Goal: Task Accomplishment & Management: Manage account settings

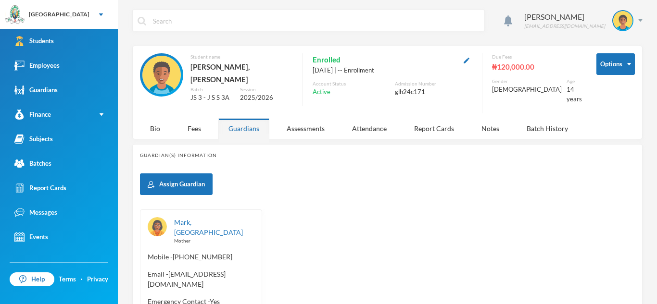
scroll to position [63, 0]
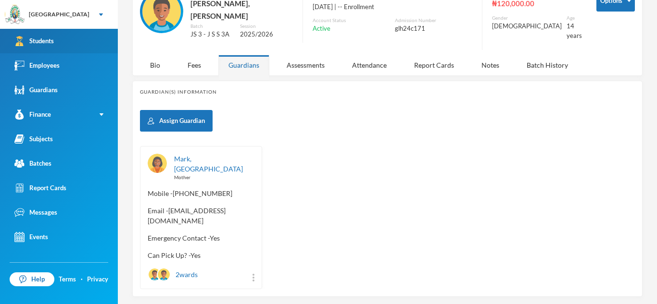
click at [67, 39] on link "Students" at bounding box center [59, 41] width 118 height 25
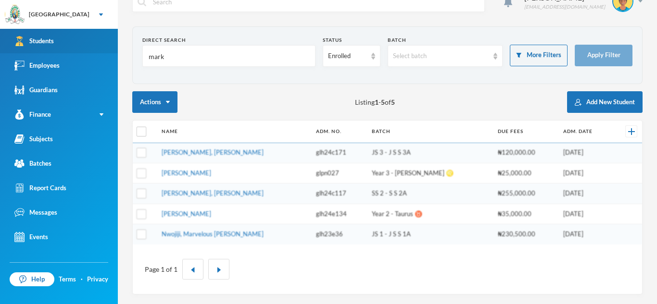
scroll to position [19, 0]
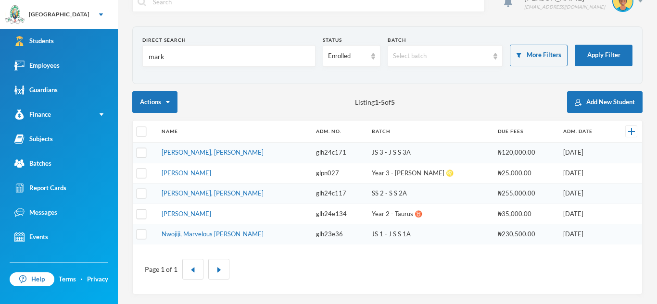
click at [173, 57] on input "mark" at bounding box center [229, 57] width 163 height 22
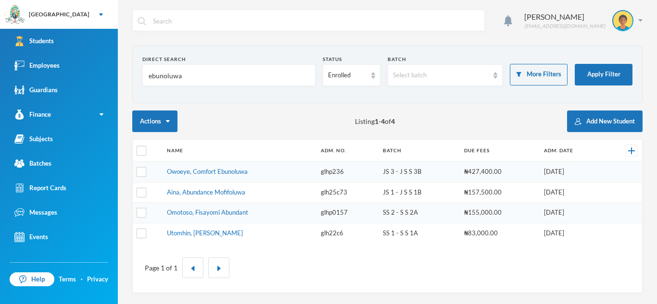
scroll to position [0, 0]
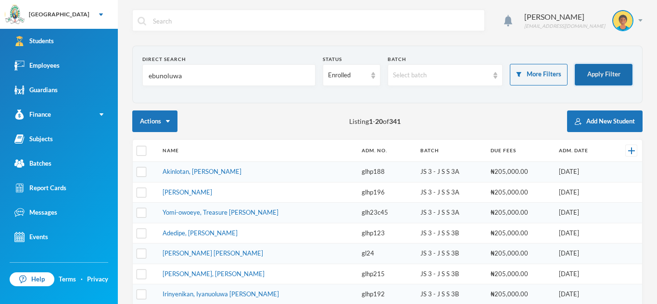
type input "ebunoluwa"
click at [599, 81] on button "Apply Filter" at bounding box center [604, 75] width 58 height 22
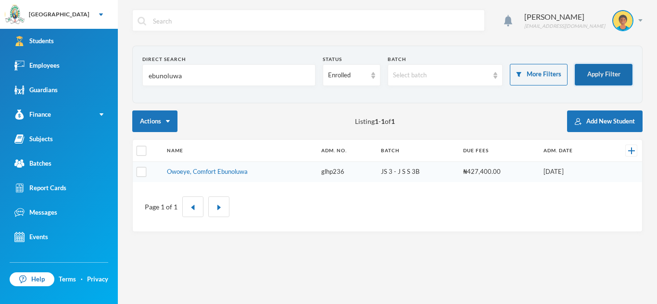
click at [597, 66] on button "Apply Filter" at bounding box center [604, 75] width 58 height 22
click at [370, 74] on div "Enrolled" at bounding box center [352, 75] width 58 height 22
click at [349, 127] on span "Dropped" at bounding box center [341, 128] width 27 height 8
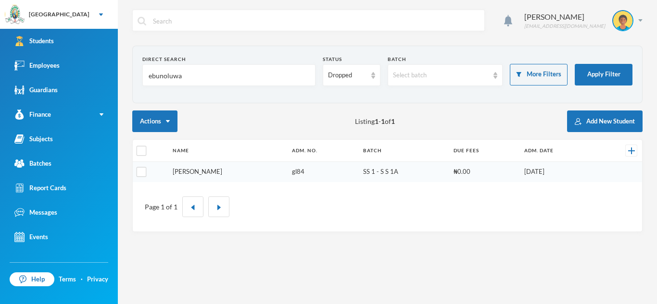
click at [222, 175] on link "Ogundiran, Grace Ebunoluwa" at bounding box center [198, 172] width 50 height 8
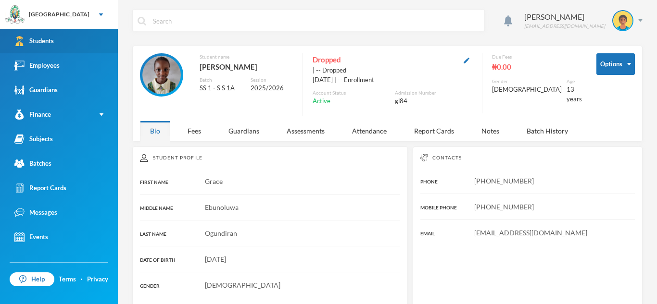
click at [93, 33] on link "Students" at bounding box center [59, 41] width 118 height 25
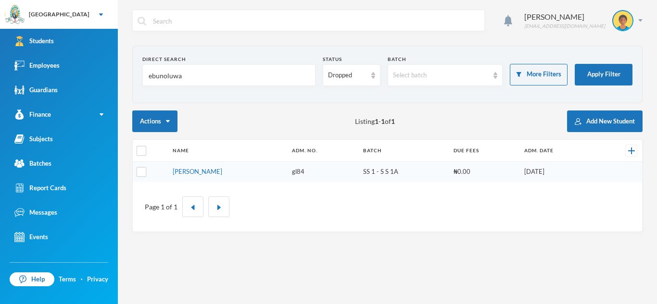
click at [184, 76] on input "ebunoluwa" at bounding box center [229, 76] width 163 height 22
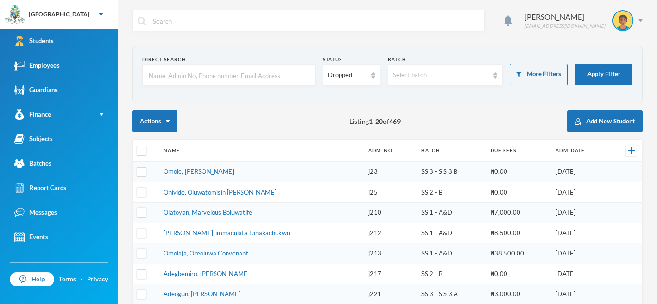
click at [162, 72] on input "text" at bounding box center [229, 76] width 163 height 22
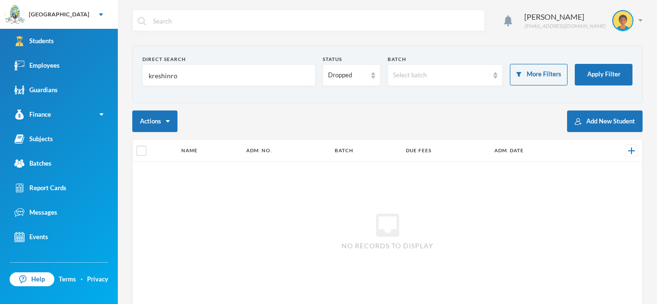
click at [155, 79] on input "kreshinro" at bounding box center [229, 76] width 163 height 22
type input "keshinro"
click at [611, 68] on button "Apply Filter" at bounding box center [604, 75] width 58 height 22
click at [609, 67] on button "Apply Filter" at bounding box center [604, 75] width 58 height 22
click at [373, 80] on div "Dropped" at bounding box center [352, 75] width 58 height 22
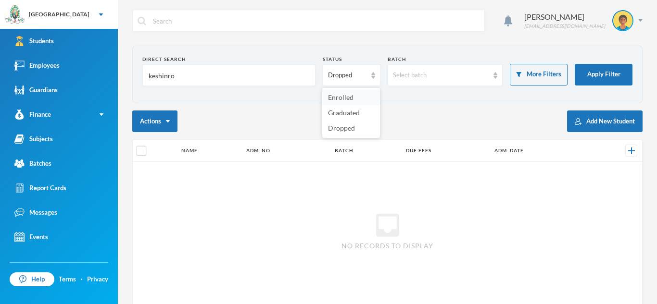
click at [354, 98] on li "Enrolled" at bounding box center [351, 97] width 58 height 15
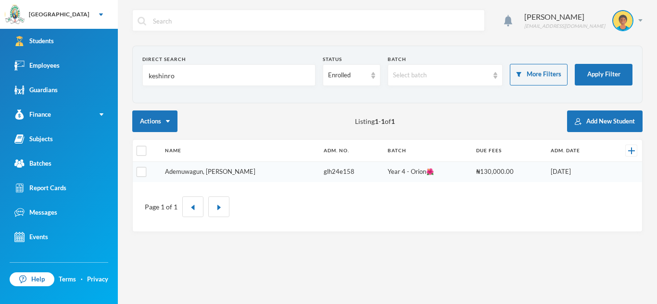
click at [232, 173] on link "Ademuwagun, Keshinro Samson" at bounding box center [210, 172] width 90 height 8
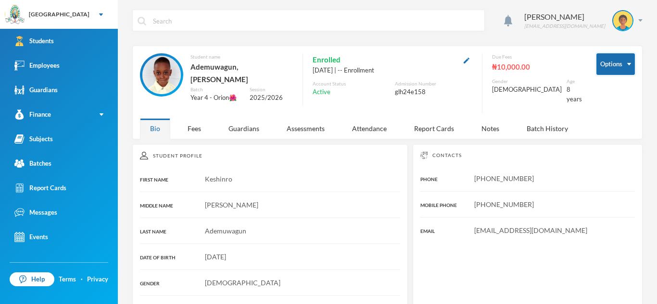
click at [630, 59] on button "Options" at bounding box center [615, 64] width 38 height 22
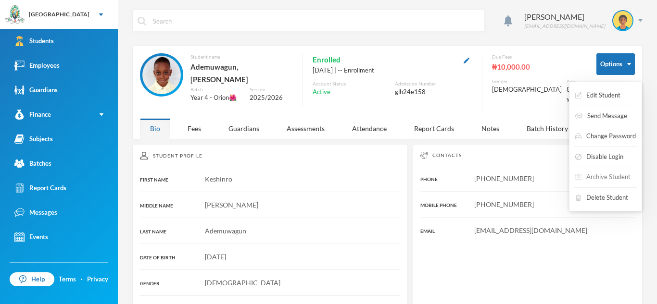
click at [613, 172] on button "Archive Student" at bounding box center [602, 177] width 57 height 17
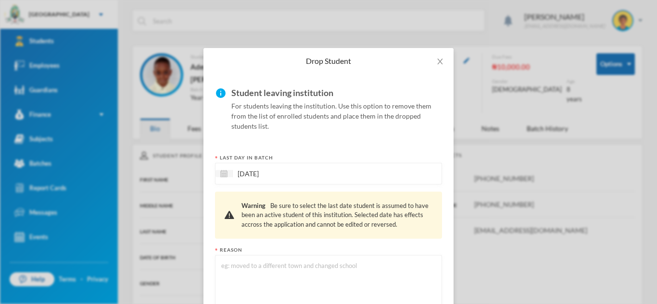
scroll to position [73, 0]
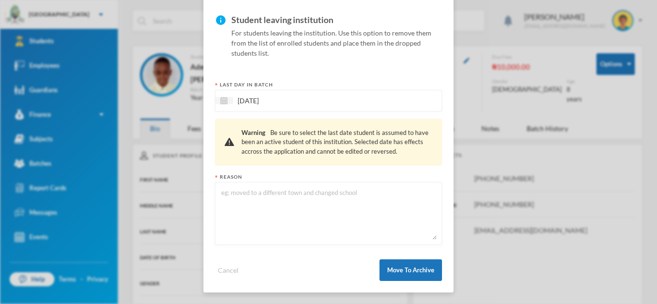
click at [229, 188] on textarea at bounding box center [328, 214] width 216 height 52
type textarea "d"
type textarea "o"
type textarea "c"
type textarea "changed school"
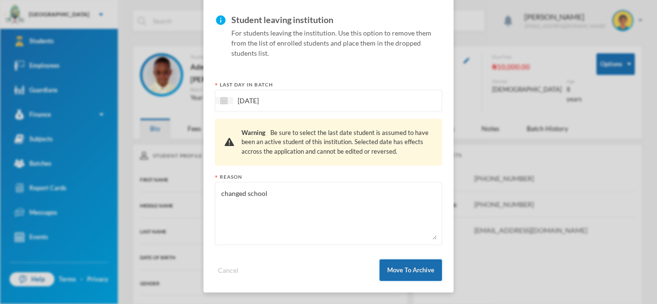
click at [431, 265] on button "Move To Archive" at bounding box center [410, 271] width 63 height 22
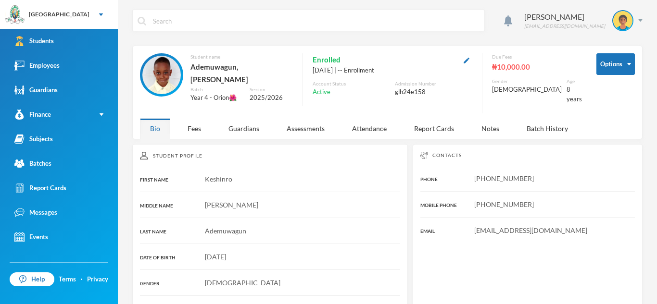
scroll to position [25, 0]
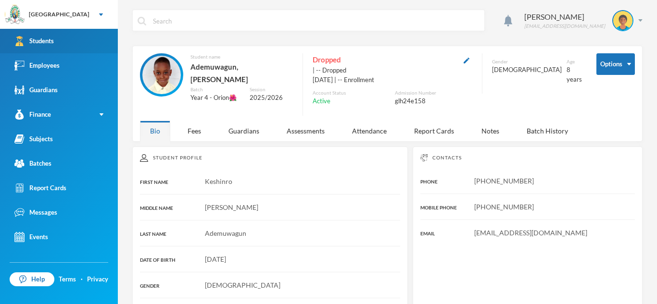
click at [87, 41] on link "Students" at bounding box center [59, 41] width 118 height 25
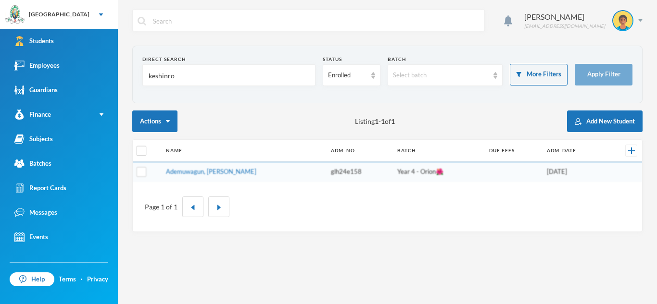
click at [185, 84] on input "keshinro" at bounding box center [229, 76] width 163 height 22
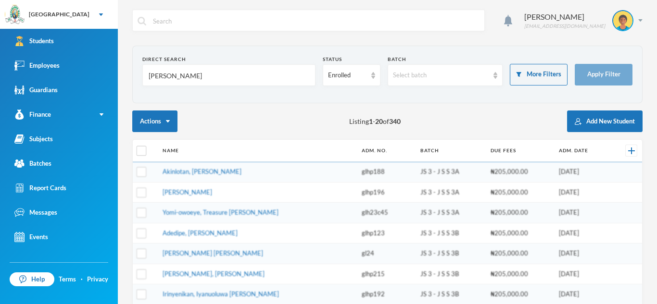
type input "olayinka"
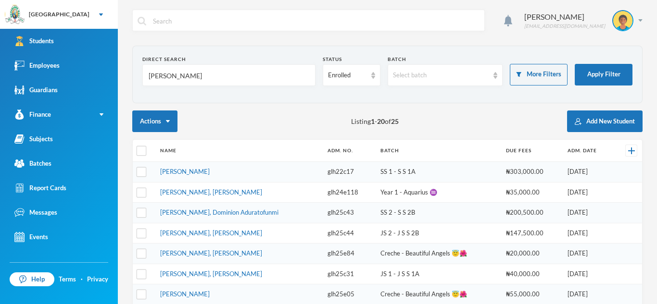
click at [181, 76] on input "[PERSON_NAME]" at bounding box center [229, 76] width 163 height 22
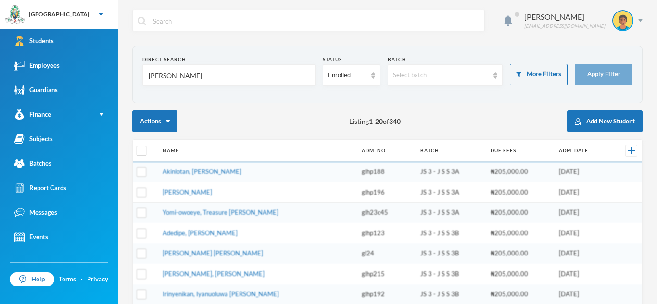
type input "[PERSON_NAME]"
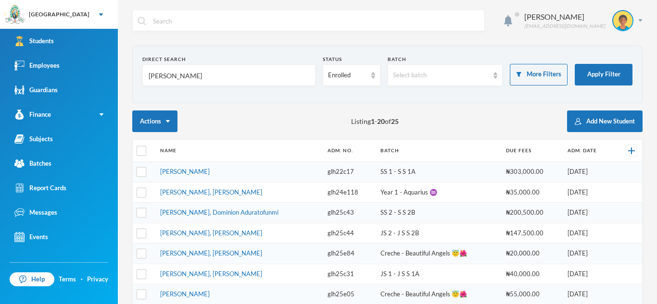
click at [181, 79] on input "[PERSON_NAME]" at bounding box center [229, 76] width 163 height 22
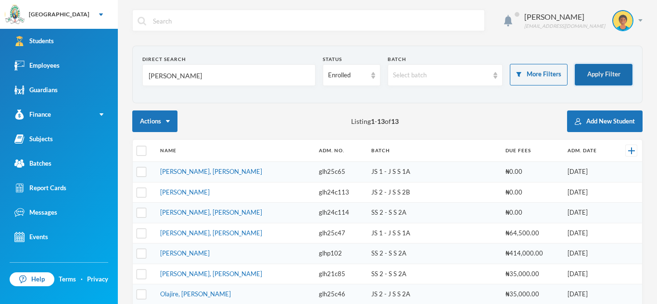
type input "[PERSON_NAME]"
click at [595, 77] on button "Apply Filter" at bounding box center [604, 75] width 58 height 22
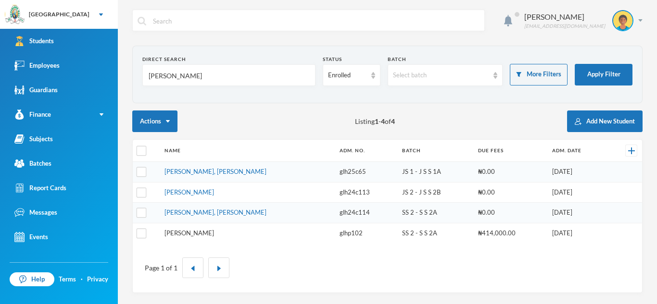
click at [214, 236] on link "Olayinka, David Oluwapelumi" at bounding box center [189, 233] width 50 height 8
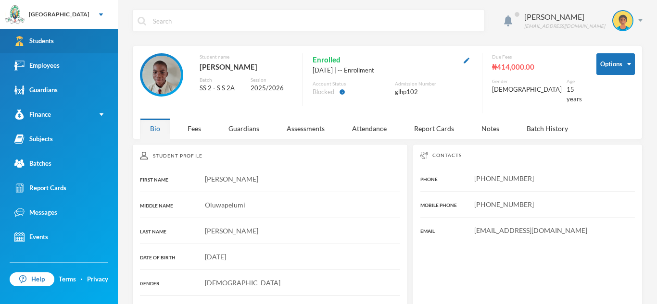
click at [81, 36] on link "Students" at bounding box center [59, 41] width 118 height 25
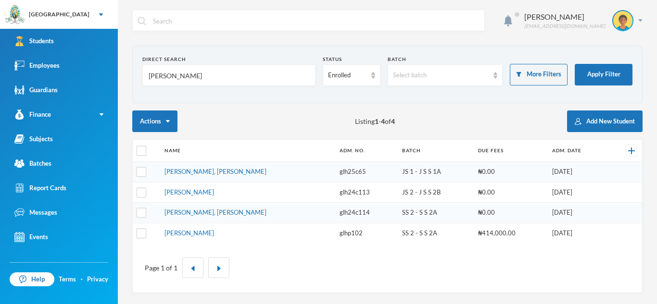
click at [174, 69] on input "[PERSON_NAME]" at bounding box center [229, 76] width 163 height 22
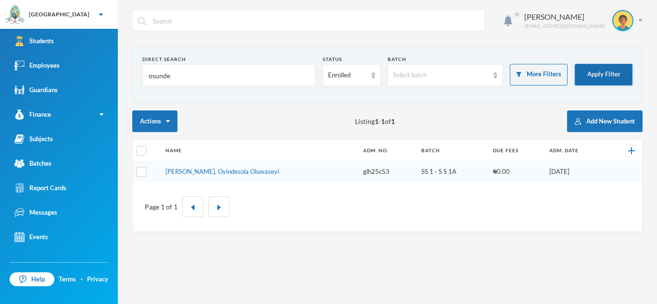
type input "osunde"
click at [603, 77] on button "Apply Filter" at bounding box center [604, 75] width 58 height 22
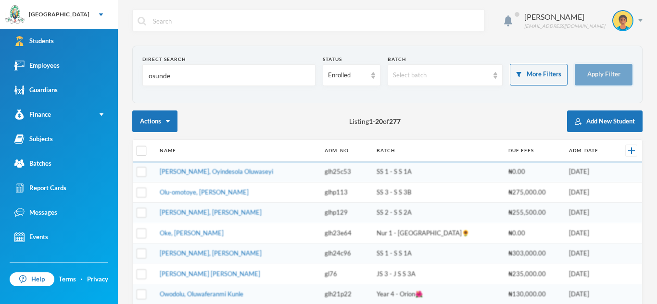
click at [603, 77] on button "Apply Filter" at bounding box center [604, 75] width 58 height 22
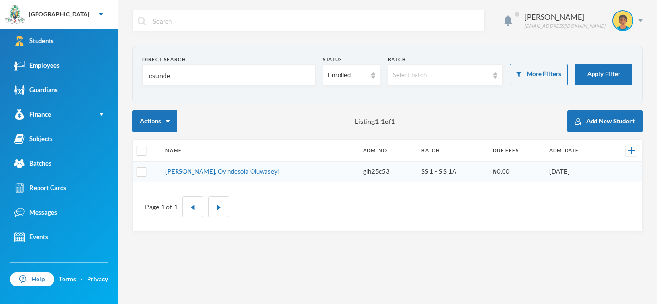
click at [175, 77] on input "osunde" at bounding box center [229, 76] width 163 height 22
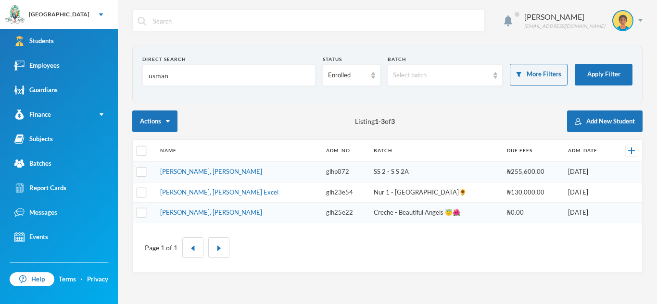
type input "usman"
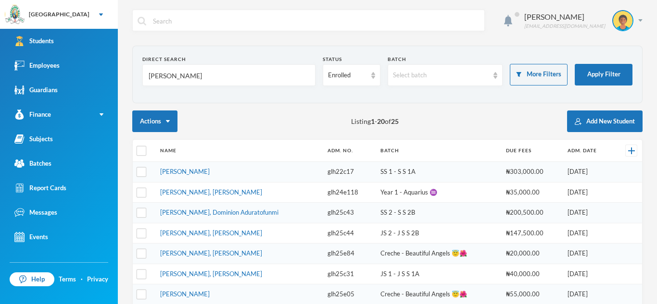
click at [184, 72] on input "[PERSON_NAME]" at bounding box center [229, 76] width 163 height 22
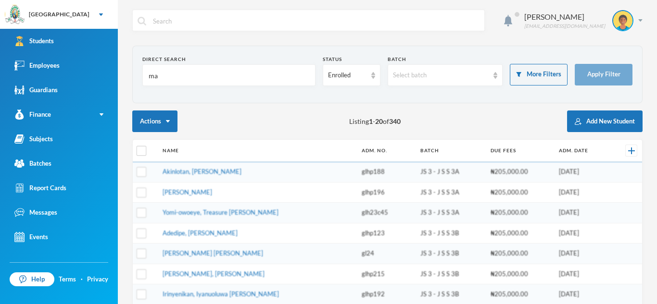
type input "m"
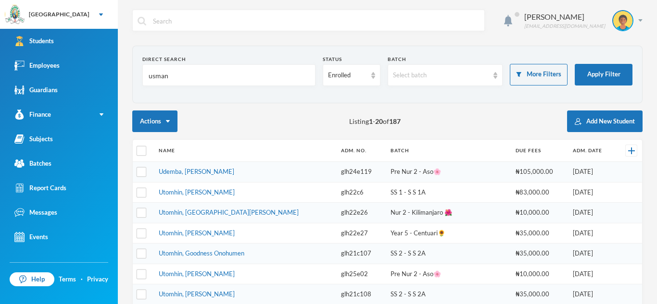
type input "usman"
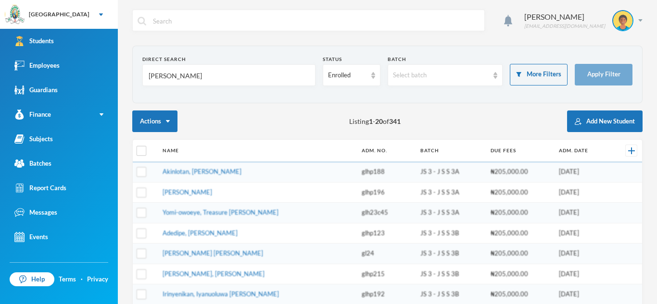
click at [183, 77] on input "[PERSON_NAME]" at bounding box center [229, 76] width 163 height 22
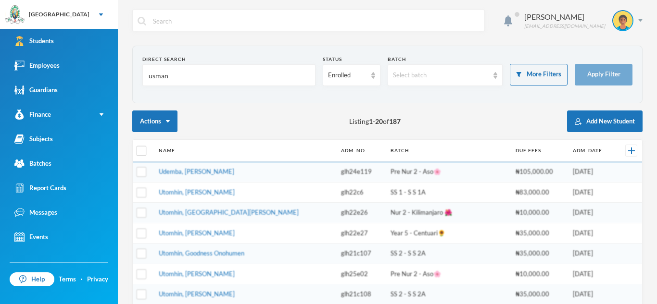
type input "usman"
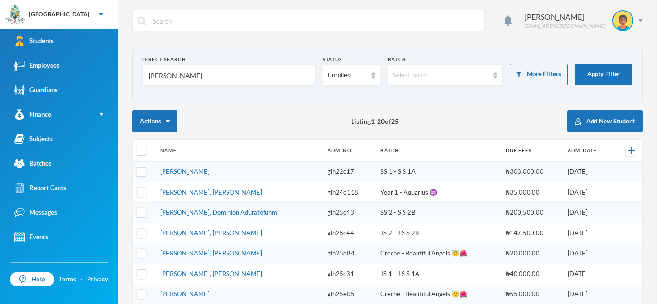
click at [182, 75] on input "emmanuel" at bounding box center [229, 76] width 163 height 22
type input "usman"
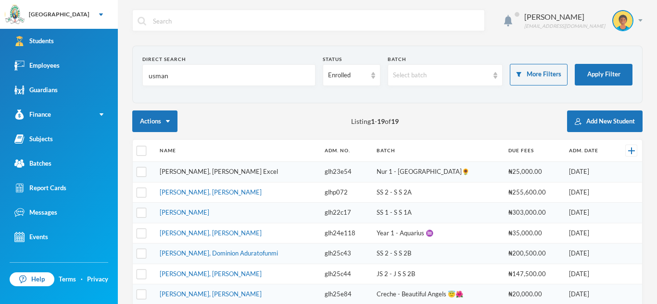
click at [202, 168] on link "Usman, Abdulkhalid Excel" at bounding box center [219, 172] width 118 height 8
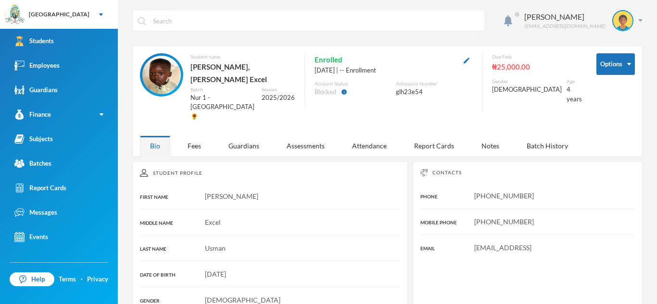
click at [608, 52] on div "Options Student name Usman, Abdulkhalid Excel Batch Nur 1 - Fiji🌻 Session 2025/…" at bounding box center [387, 101] width 510 height 111
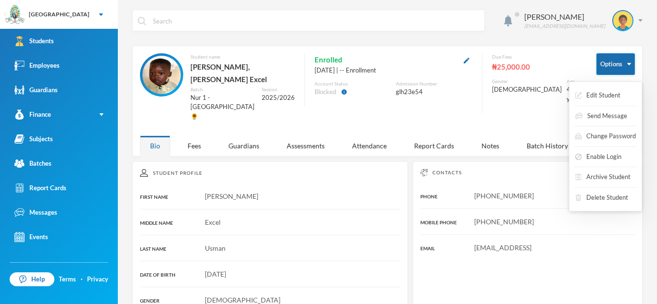
click at [632, 66] on button "Options" at bounding box center [615, 64] width 38 height 22
click at [601, 173] on button "Archive Student" at bounding box center [602, 177] width 57 height 17
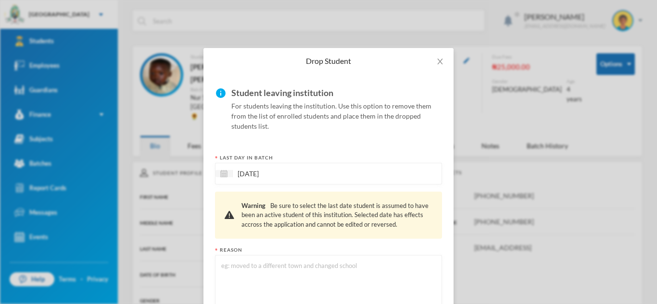
scroll to position [73, 0]
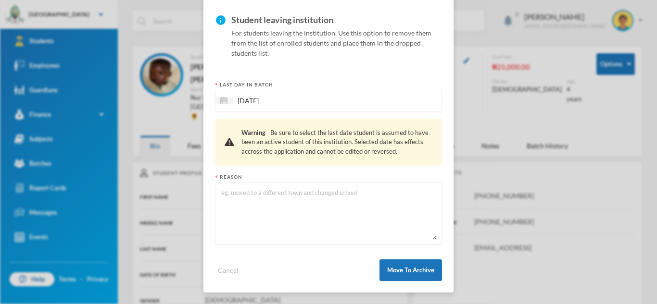
click at [246, 194] on textarea at bounding box center [328, 214] width 216 height 52
type textarea "left"
click at [431, 270] on button "Move To Archive" at bounding box center [410, 271] width 63 height 22
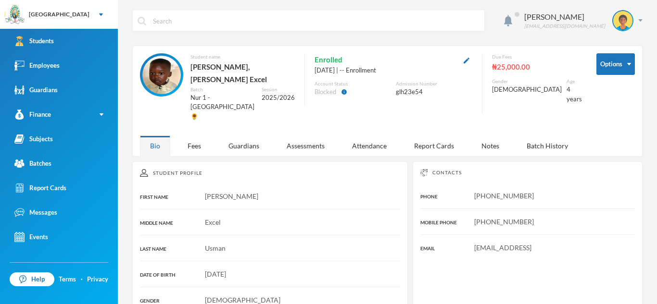
scroll to position [25, 0]
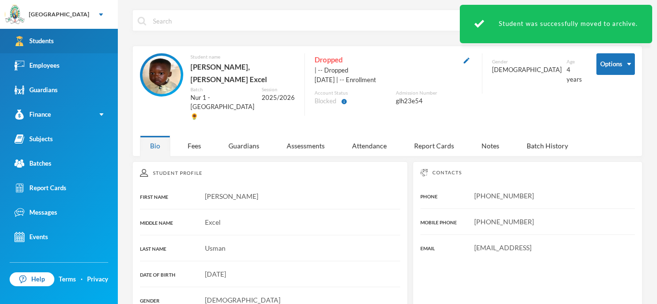
click at [70, 33] on link "Students" at bounding box center [59, 41] width 118 height 25
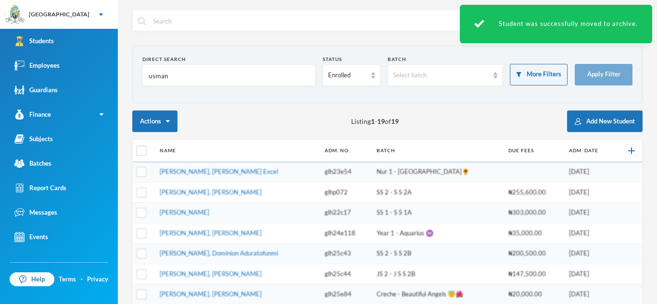
click at [176, 75] on input "usman" at bounding box center [229, 76] width 163 height 22
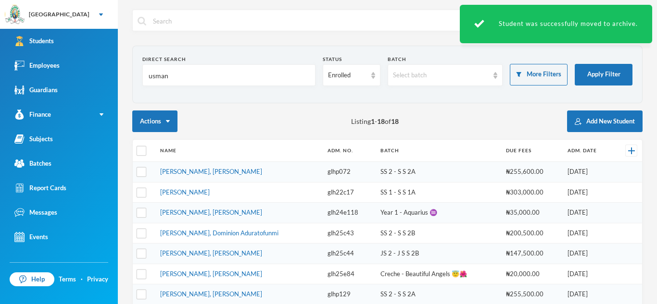
click at [176, 75] on input "usman" at bounding box center [229, 76] width 163 height 22
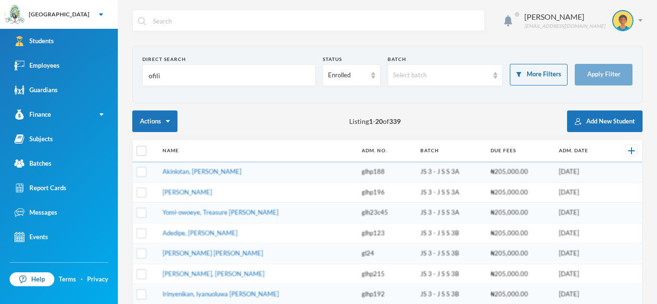
type input "ofili"
click at [179, 69] on input "[PERSON_NAME]" at bounding box center [229, 76] width 163 height 22
type input "ofili"
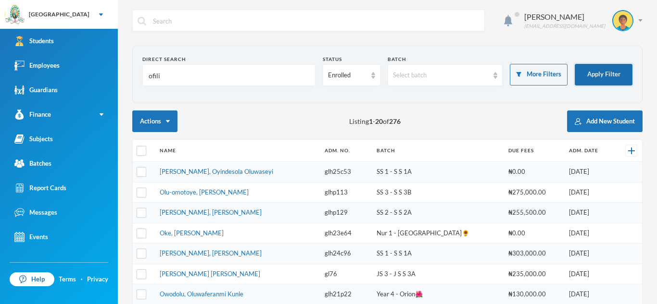
click at [593, 75] on button "Apply Filter" at bounding box center [604, 75] width 58 height 22
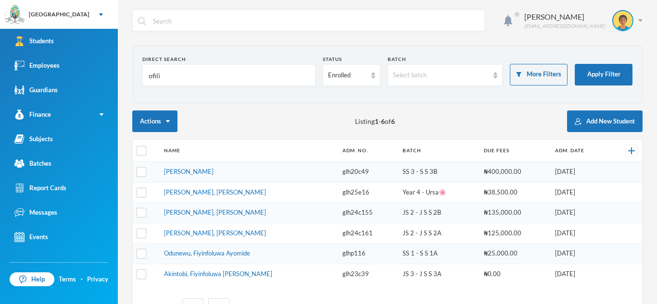
click at [167, 74] on input "ofili" at bounding box center [229, 76] width 163 height 22
type input "pius"
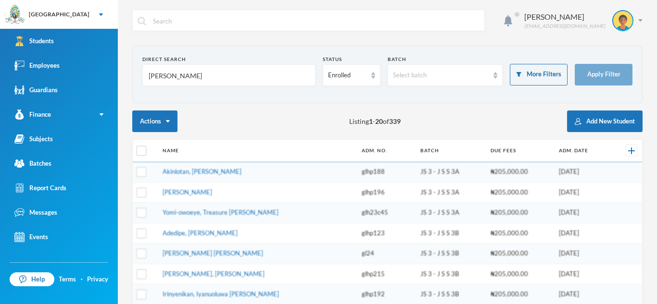
type input "Pius"
click at [157, 68] on input "text" at bounding box center [229, 76] width 163 height 22
type input "alaka"
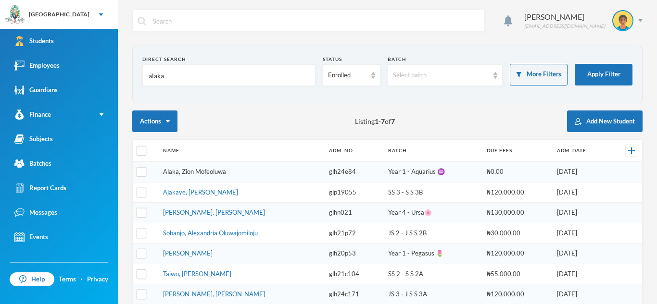
click at [218, 168] on link "Alaka, Zion Mofeoluwa" at bounding box center [194, 172] width 63 height 8
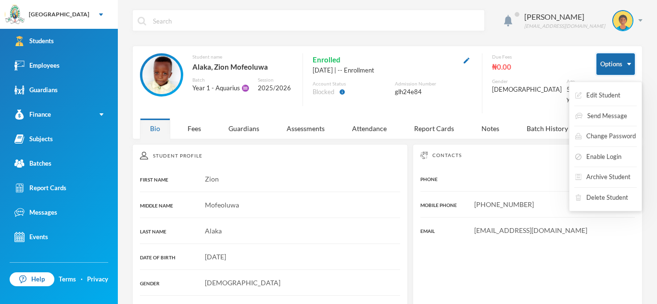
click at [631, 58] on button "Options" at bounding box center [615, 64] width 38 height 22
click at [602, 177] on button "Archive Student" at bounding box center [596, 177] width 57 height 17
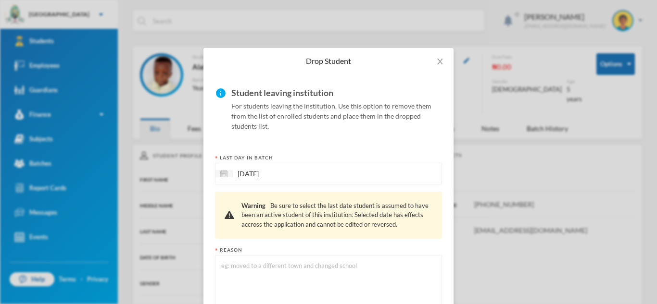
scroll to position [73, 0]
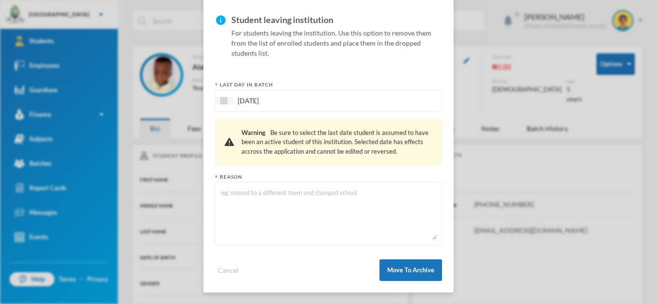
click at [227, 195] on textarea at bounding box center [328, 214] width 216 height 52
type textarea "left"
click at [415, 272] on button "Move To Archive" at bounding box center [410, 271] width 63 height 22
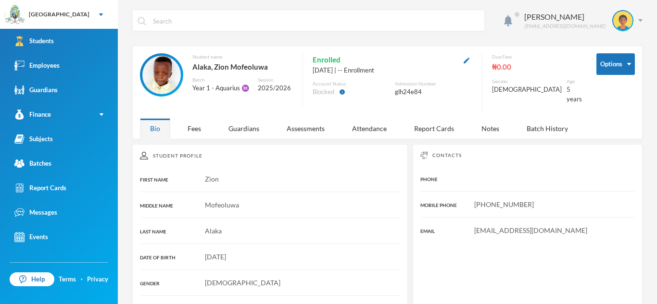
scroll to position [25, 0]
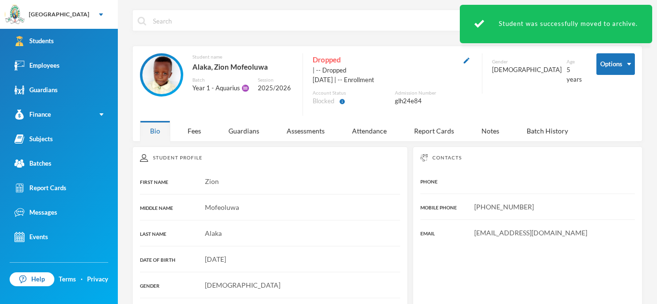
click at [181, 21] on input "text" at bounding box center [316, 21] width 328 height 22
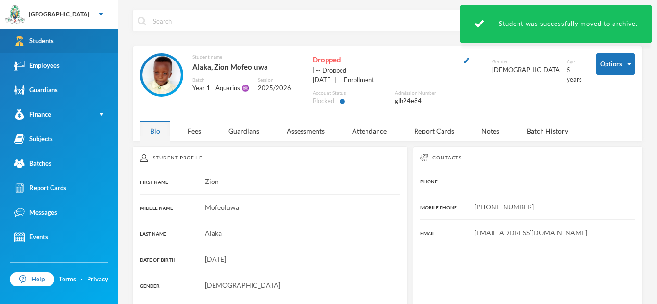
click at [95, 37] on link "Students" at bounding box center [59, 41] width 118 height 25
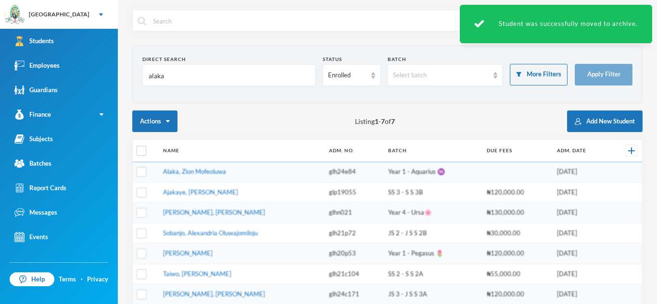
click at [183, 78] on input "alaka" at bounding box center [229, 76] width 163 height 22
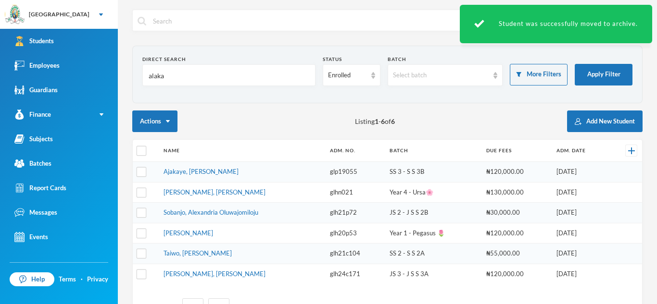
click at [183, 78] on input "alaka" at bounding box center [229, 76] width 163 height 22
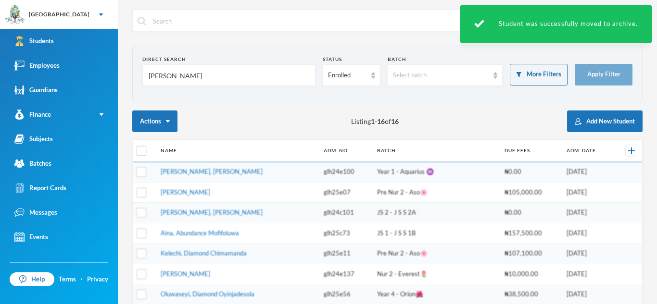
type input "[PERSON_NAME]"
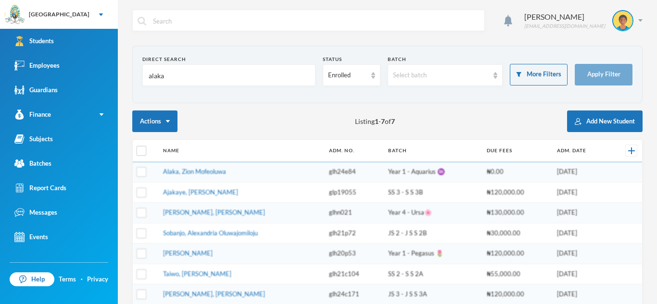
click at [163, 73] on input "alaka" at bounding box center [229, 76] width 163 height 22
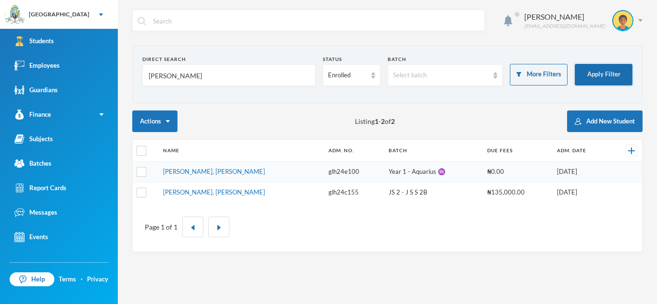
type input "[PERSON_NAME]"
click at [598, 80] on button "Apply Filter" at bounding box center [604, 75] width 58 height 22
click at [203, 174] on link "[PERSON_NAME], [PERSON_NAME]" at bounding box center [214, 172] width 102 height 8
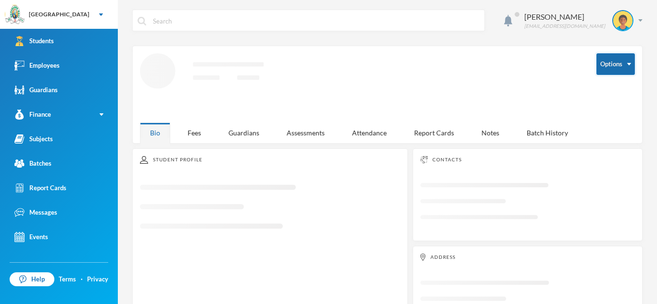
click at [634, 58] on button "Options" at bounding box center [615, 64] width 38 height 22
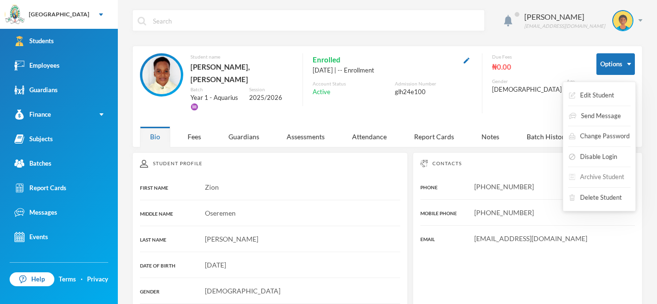
click at [606, 171] on button "Archive Student" at bounding box center [596, 177] width 57 height 17
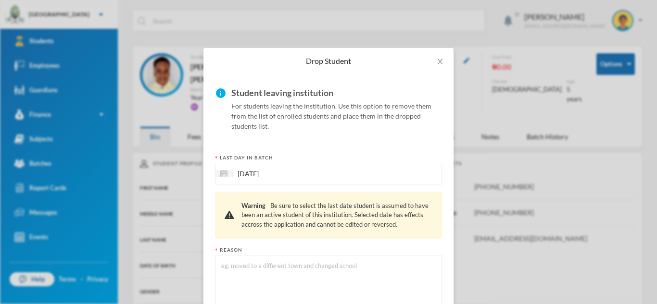
scroll to position [73, 0]
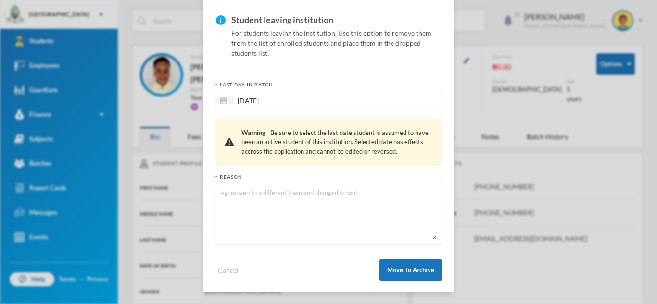
click at [246, 214] on textarea at bounding box center [328, 214] width 216 height 52
type textarea "left"
click at [423, 270] on button "Move To Archive" at bounding box center [410, 271] width 63 height 22
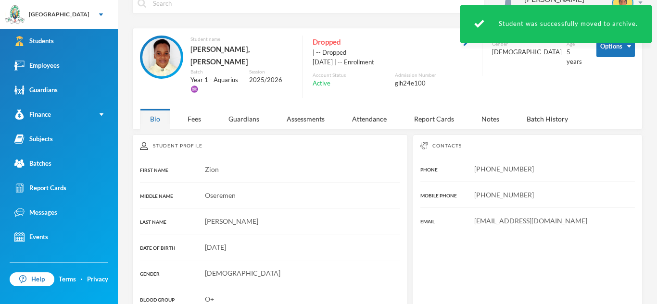
scroll to position [0, 0]
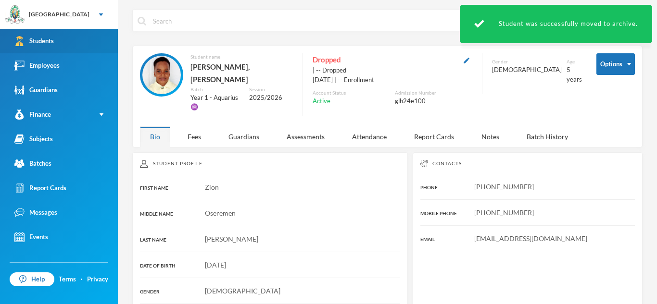
click at [80, 34] on link "Students" at bounding box center [59, 41] width 118 height 25
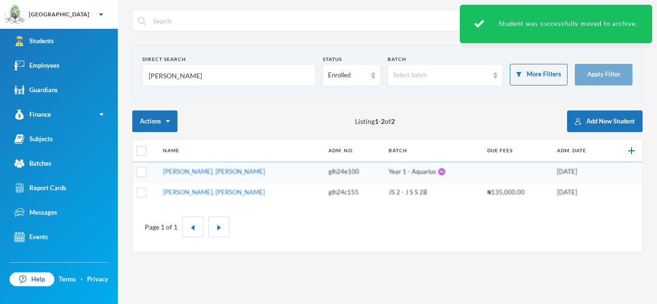
click at [164, 77] on input "[PERSON_NAME]" at bounding box center [229, 76] width 163 height 22
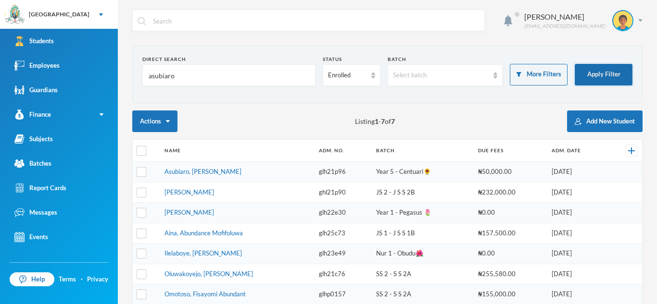
type input "asubiaro"
click at [604, 78] on button "Apply Filter" at bounding box center [604, 75] width 58 height 22
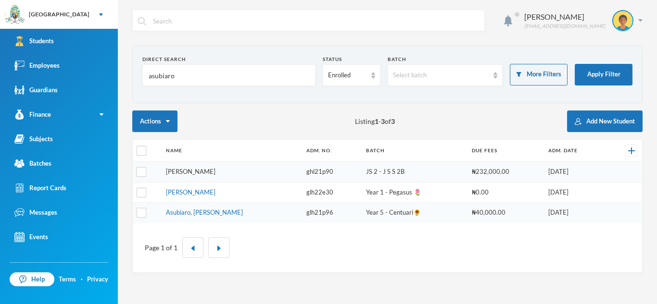
click at [212, 170] on link "[PERSON_NAME]" at bounding box center [191, 172] width 50 height 8
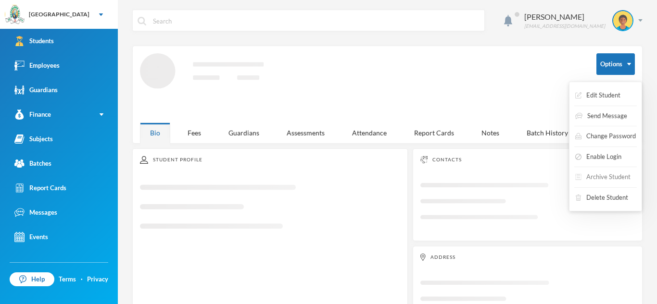
click at [602, 176] on button "Archive Student" at bounding box center [602, 177] width 57 height 17
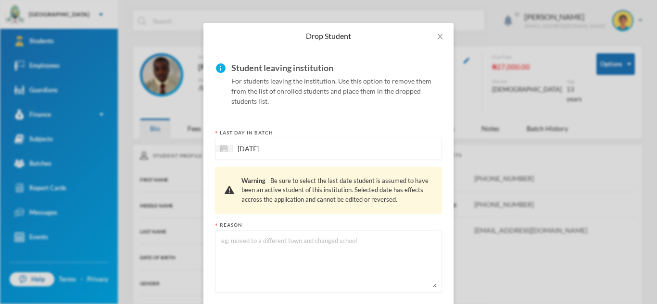
scroll to position [73, 0]
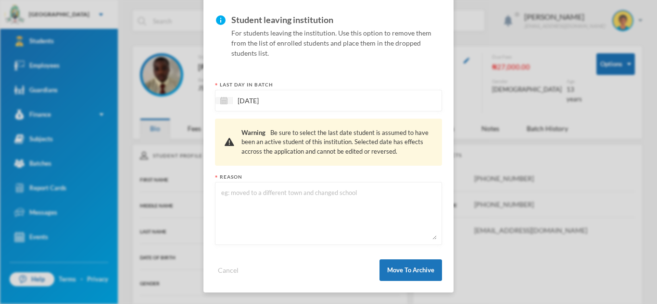
click at [227, 203] on textarea at bounding box center [328, 214] width 216 height 52
type textarea "left"
click at [384, 265] on button "Move To Archive" at bounding box center [410, 271] width 63 height 22
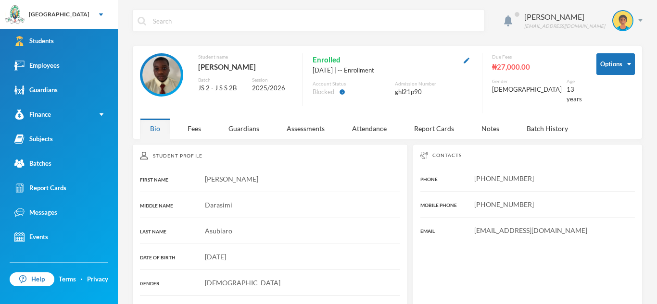
scroll to position [25, 0]
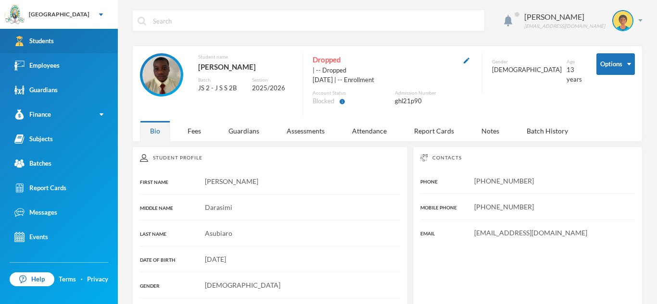
click at [101, 42] on link "Students" at bounding box center [59, 41] width 118 height 25
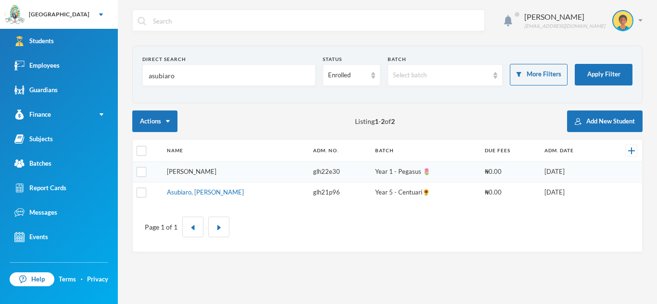
click at [216, 169] on link "[PERSON_NAME]" at bounding box center [192, 172] width 50 height 8
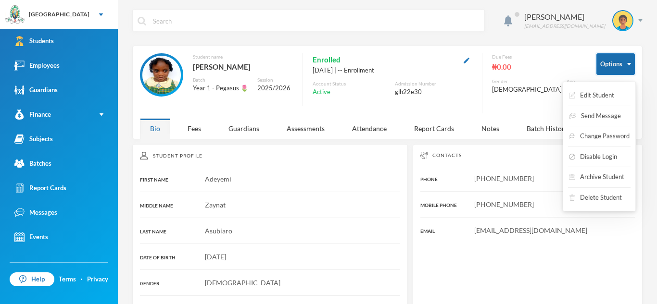
click at [621, 67] on button "Options" at bounding box center [615, 64] width 38 height 22
click at [601, 177] on button "Archive Student" at bounding box center [596, 177] width 57 height 17
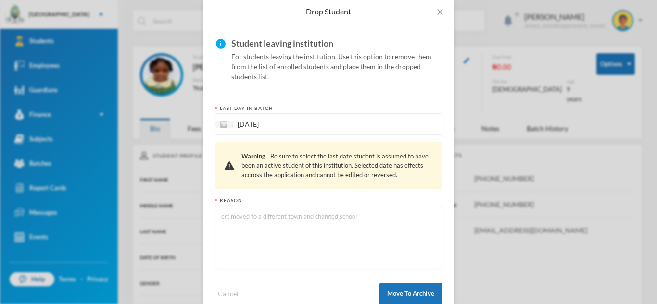
scroll to position [73, 0]
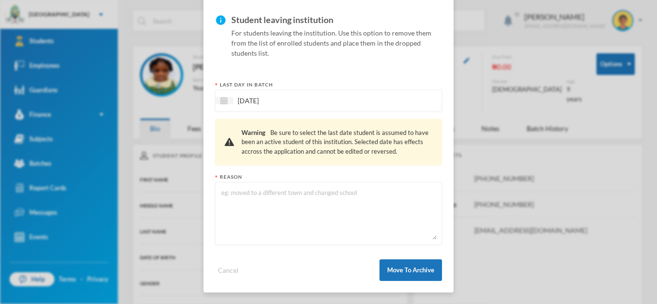
click at [221, 199] on textarea at bounding box center [328, 214] width 216 height 52
type textarea "left"
click at [429, 269] on button "Move To Archive" at bounding box center [410, 271] width 63 height 22
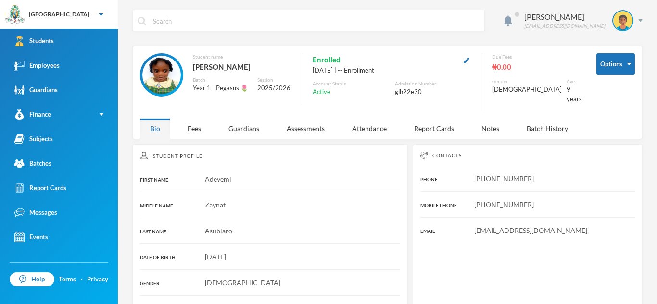
scroll to position [25, 0]
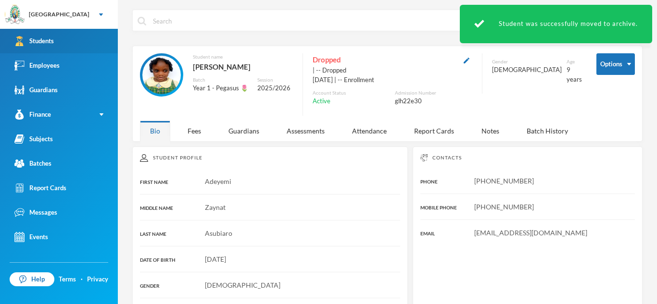
click at [111, 36] on link "Students" at bounding box center [59, 41] width 118 height 25
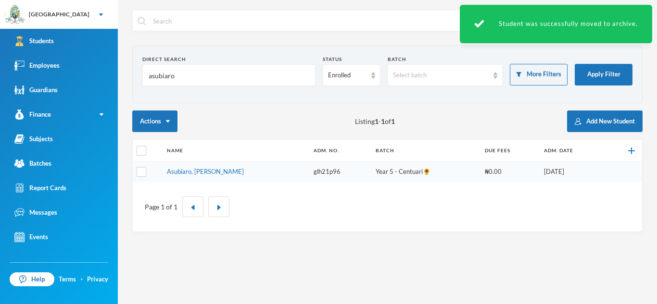
click at [207, 166] on td "Asubiaro, [PERSON_NAME]" at bounding box center [235, 172] width 147 height 20
click at [207, 169] on link "Asubiaro, [PERSON_NAME]" at bounding box center [205, 172] width 77 height 8
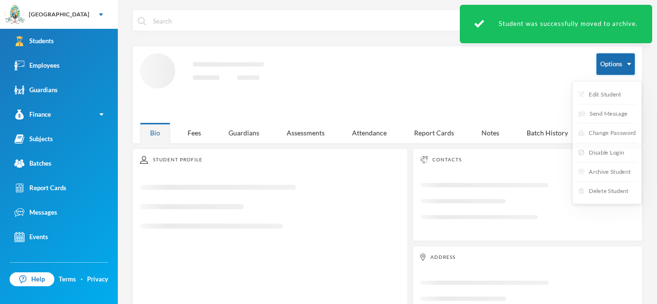
click at [628, 69] on button "Options" at bounding box center [615, 64] width 38 height 22
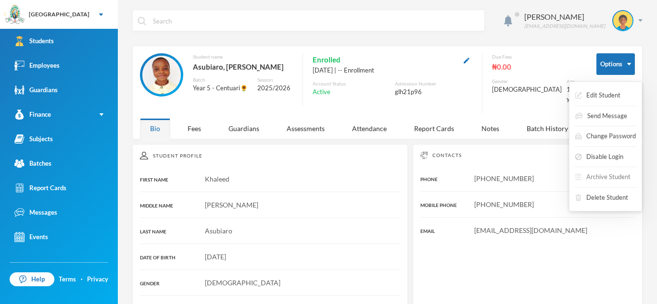
click at [599, 175] on button "Archive Student" at bounding box center [602, 177] width 57 height 17
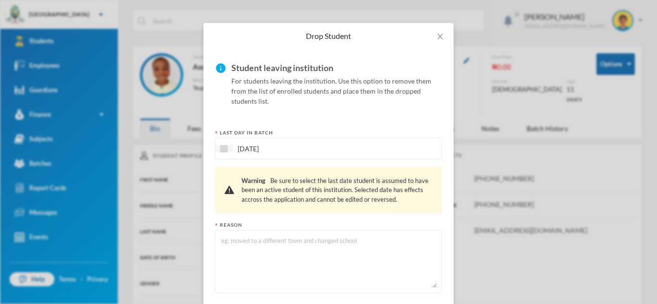
scroll to position [73, 0]
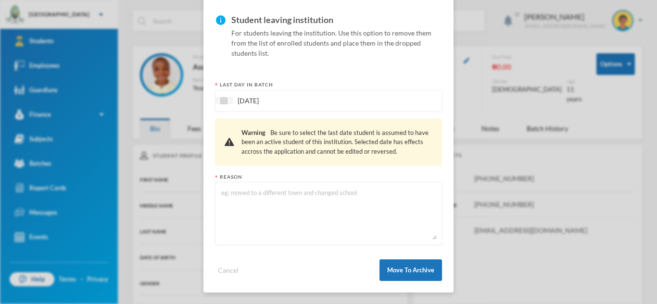
click at [251, 197] on textarea at bounding box center [328, 214] width 216 height 52
type textarea "left"
click at [392, 266] on button "Move To Archive" at bounding box center [410, 271] width 63 height 22
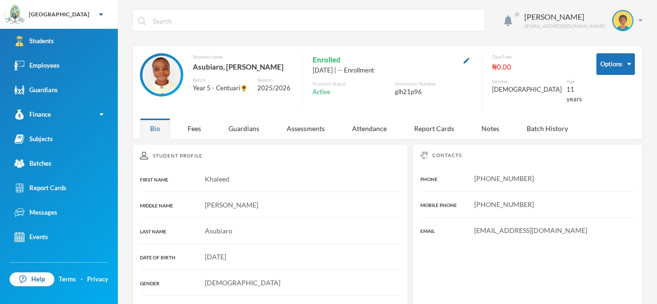
scroll to position [25, 0]
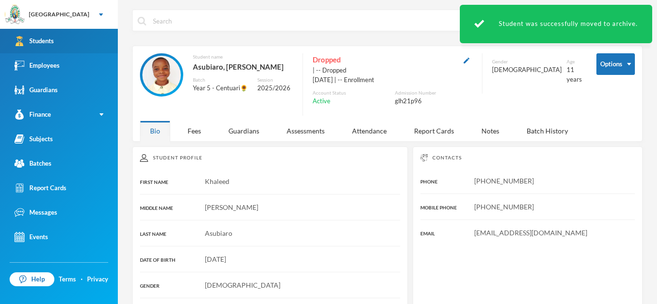
click at [52, 40] on div "Students" at bounding box center [33, 41] width 39 height 10
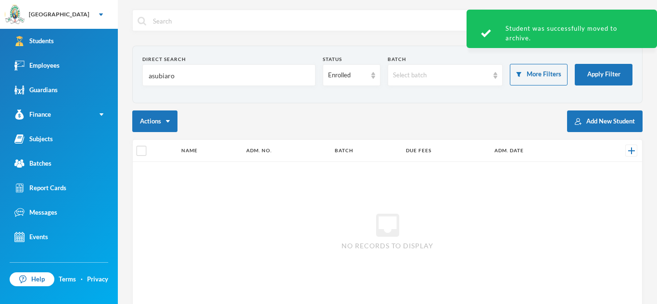
click at [177, 75] on input "asubiaro" at bounding box center [229, 76] width 163 height 22
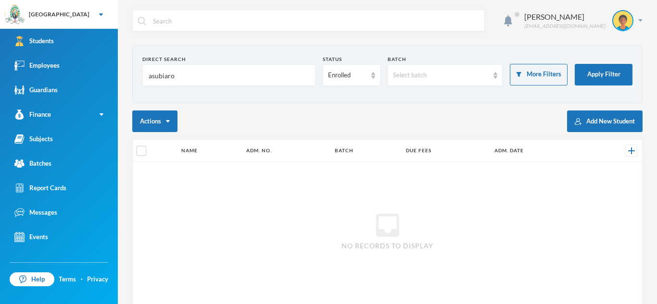
click at [177, 75] on input "asubiaro" at bounding box center [229, 76] width 163 height 22
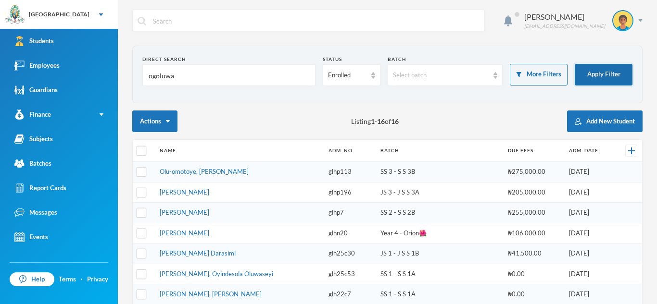
click at [606, 72] on button "Apply Filter" at bounding box center [604, 75] width 58 height 22
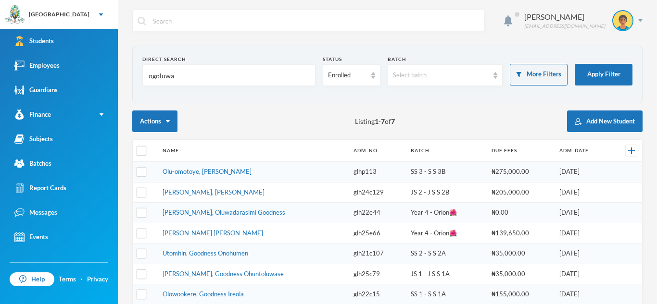
click at [160, 75] on input "ogoluwa" at bounding box center [229, 76] width 163 height 22
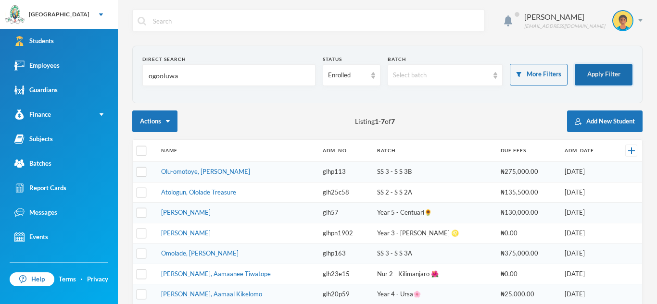
type input "ogooluwa"
click at [604, 70] on button "Apply Filter" at bounding box center [604, 75] width 58 height 22
click at [614, 72] on button "Apply Filter" at bounding box center [604, 75] width 58 height 22
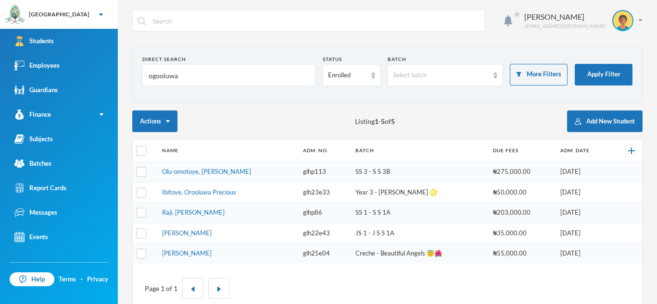
click at [194, 79] on input "ogooluwa" at bounding box center [229, 76] width 163 height 22
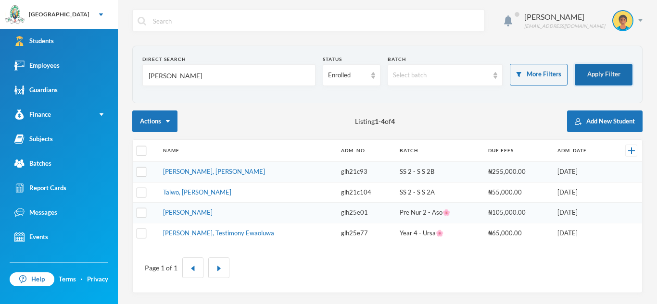
type input "[PERSON_NAME]"
click at [616, 65] on button "Apply Filter" at bounding box center [604, 75] width 58 height 22
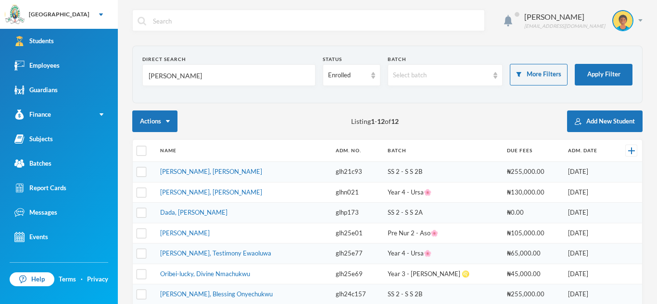
click at [209, 171] on link "[PERSON_NAME], [PERSON_NAME]" at bounding box center [211, 172] width 102 height 8
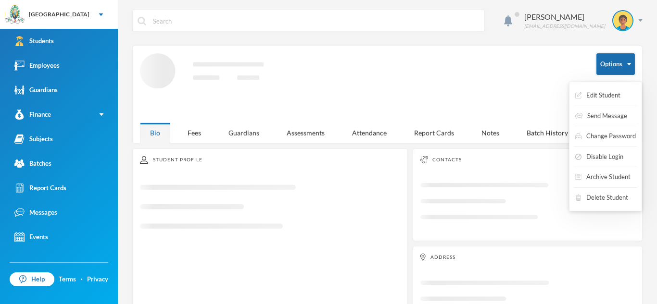
click at [630, 66] on button "Options" at bounding box center [615, 64] width 38 height 22
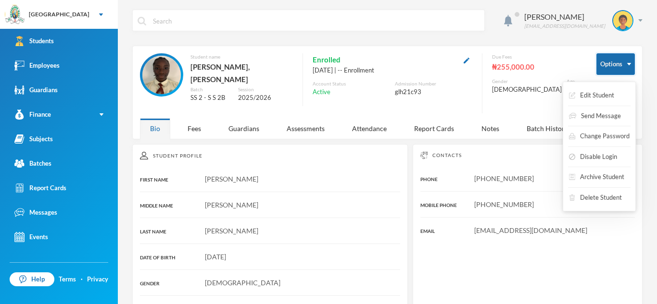
click at [629, 61] on button "Options" at bounding box center [615, 64] width 38 height 22
click at [596, 177] on button "Archive Student" at bounding box center [596, 177] width 57 height 17
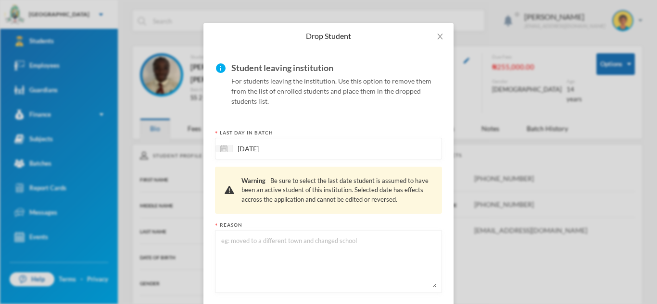
click at [240, 246] on textarea at bounding box center [328, 262] width 216 height 52
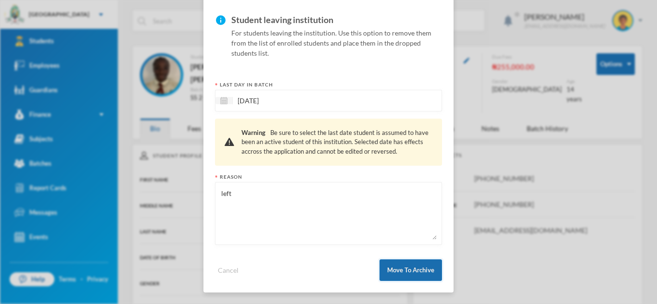
type textarea "left"
click at [414, 274] on button "Move To Archive" at bounding box center [410, 271] width 63 height 22
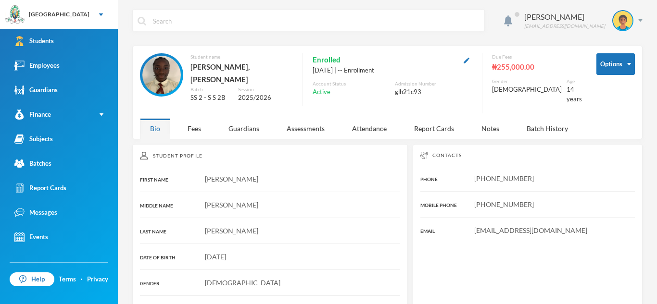
scroll to position [25, 0]
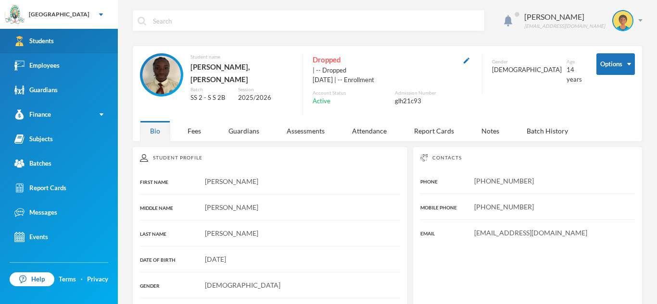
click at [65, 33] on link "Students" at bounding box center [59, 41] width 118 height 25
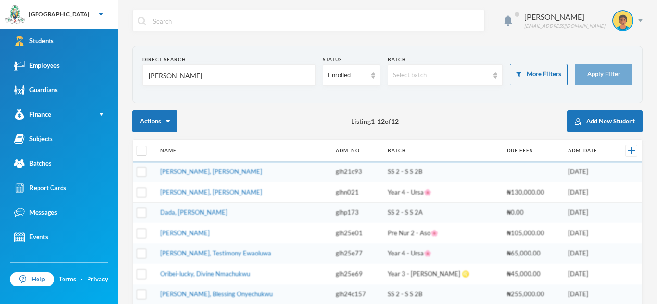
click at [172, 75] on input "[PERSON_NAME]" at bounding box center [229, 76] width 163 height 22
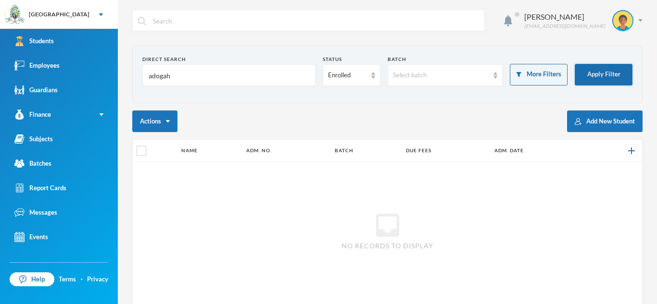
type input "adogah"
click at [594, 76] on button "Apply Filter" at bounding box center [604, 75] width 58 height 22
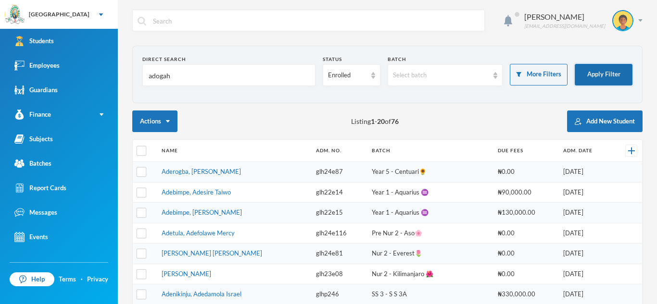
click at [594, 75] on button "Apply Filter" at bounding box center [604, 75] width 58 height 22
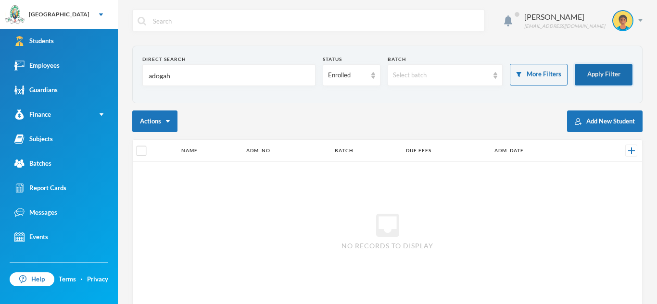
click at [596, 64] on button "Apply Filter" at bounding box center [604, 75] width 58 height 22
click at [597, 70] on button "Apply Filter" at bounding box center [604, 75] width 58 height 22
click at [575, 64] on button "Apply Filter" at bounding box center [604, 75] width 58 height 22
click at [352, 77] on div "Enrolled" at bounding box center [347, 76] width 38 height 10
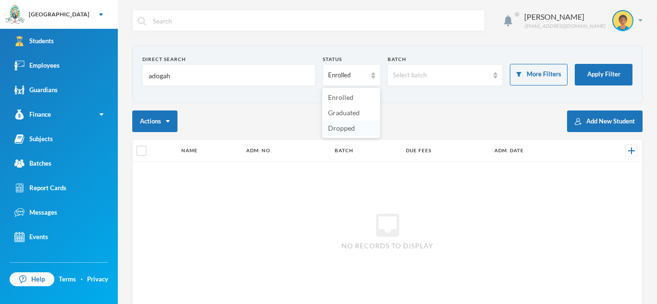
click at [358, 126] on li "Dropped" at bounding box center [351, 128] width 58 height 15
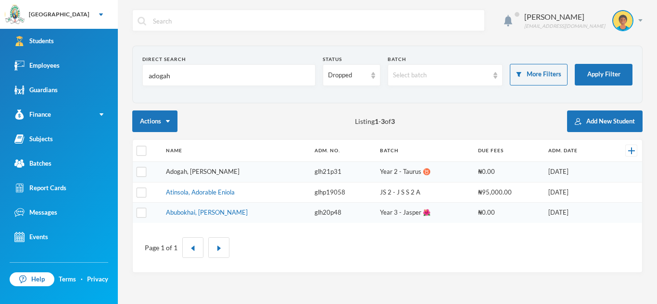
click at [198, 175] on link "Adogah, [PERSON_NAME]" at bounding box center [203, 172] width 74 height 8
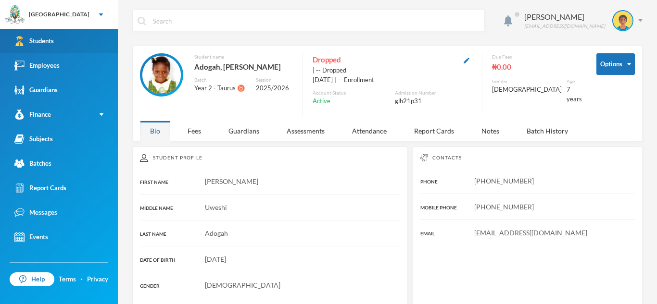
click at [105, 49] on link "Students" at bounding box center [59, 41] width 118 height 25
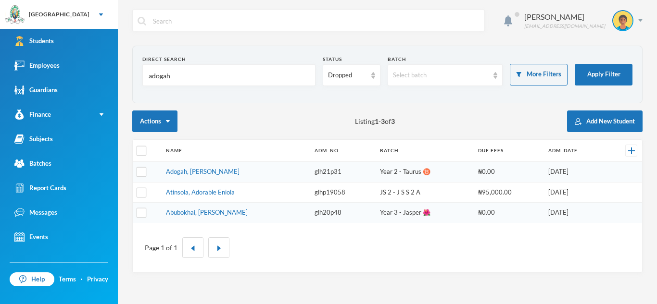
click at [174, 75] on input "adogah" at bounding box center [229, 76] width 163 height 22
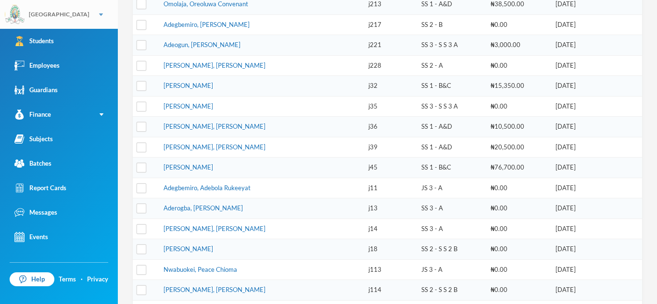
scroll to position [260, 0]
